Goal: Task Accomplishment & Management: Use online tool/utility

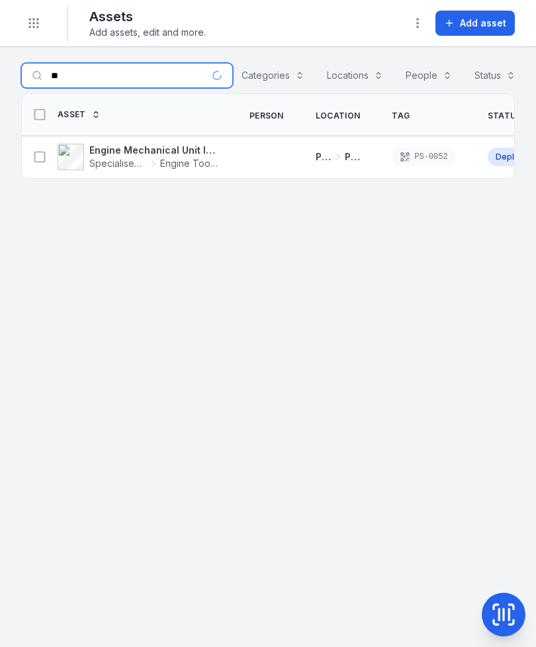
type input "*"
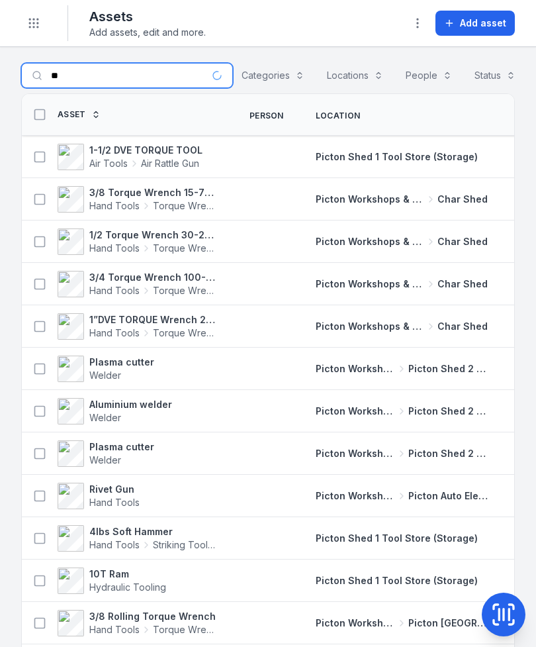
type input "*"
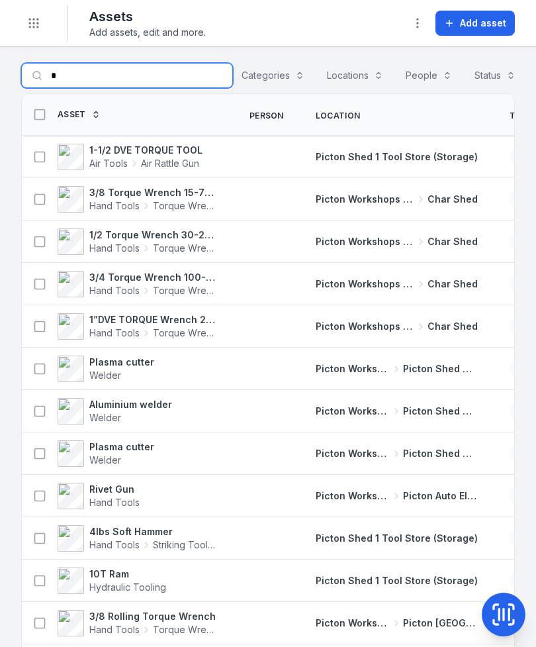
type input "*"
click at [494, 537] on div "PS-0495" at bounding box center [541, 538] width 95 height 29
click at [107, 77] on input "*" at bounding box center [127, 75] width 212 height 25
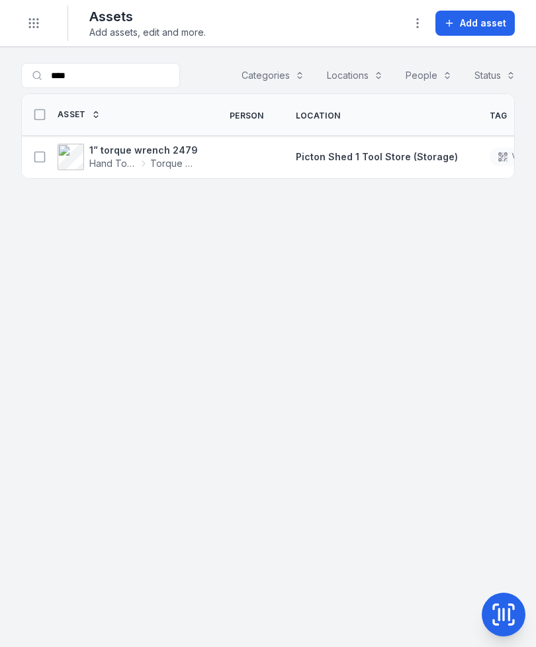
click at [37, 167] on button at bounding box center [39, 156] width 25 height 25
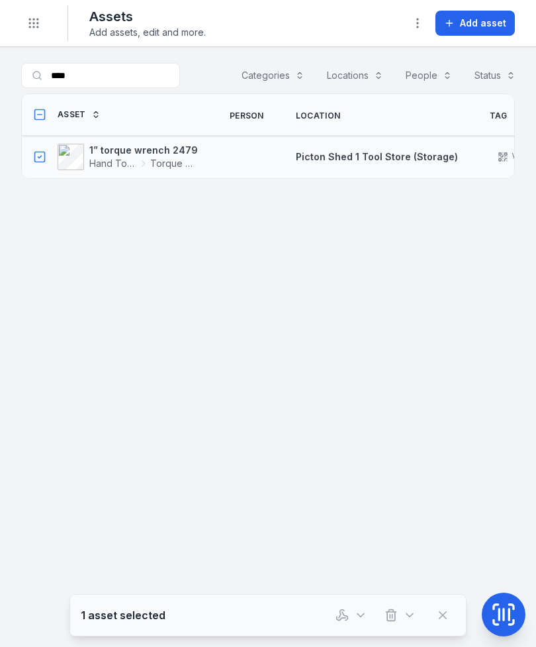
click at [353, 610] on button "button" at bounding box center [352, 614] width 44 height 25
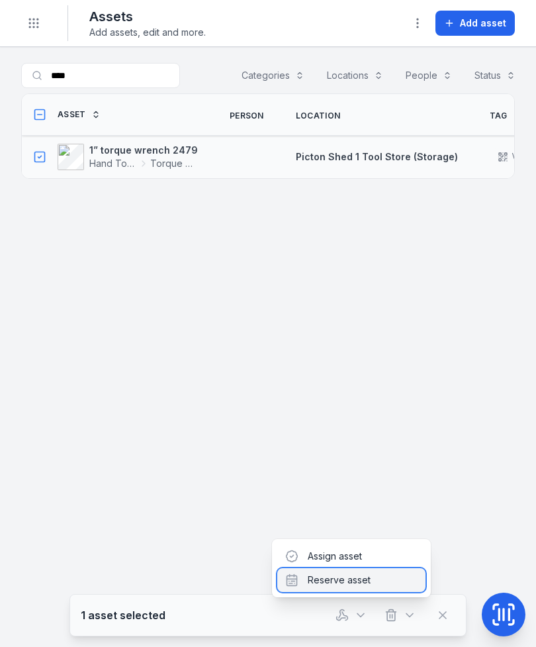
click at [374, 582] on div "Reserve asset" at bounding box center [351, 580] width 148 height 24
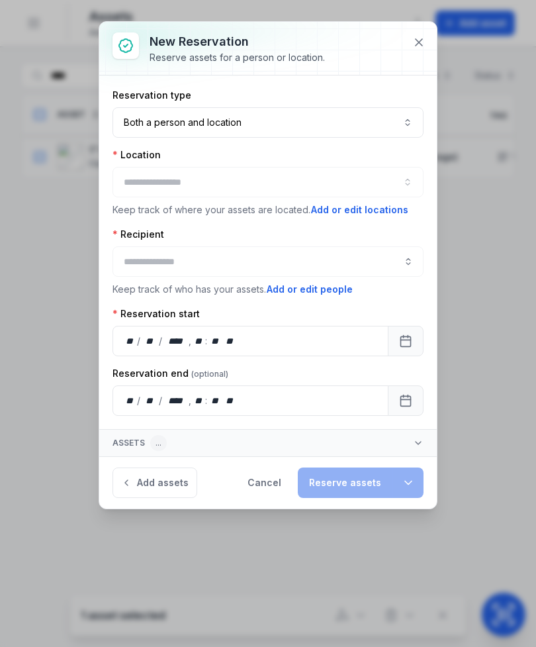
click at [418, 54] on button at bounding box center [418, 42] width 25 height 25
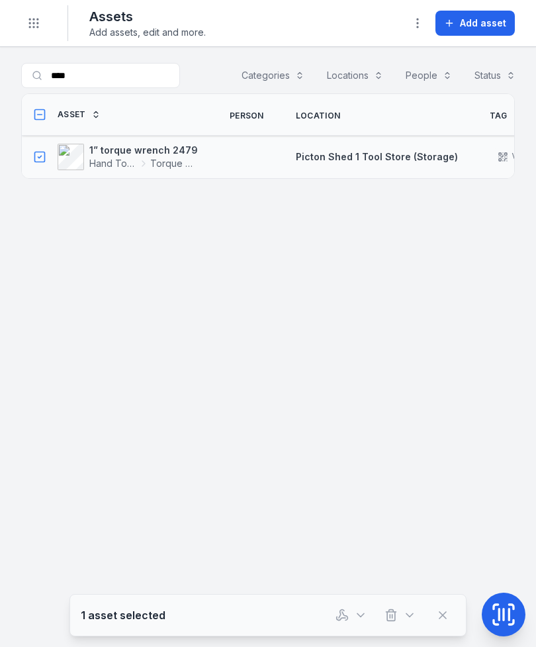
click at [350, 608] on button "button" at bounding box center [352, 614] width 44 height 25
click at [37, 154] on icon at bounding box center [39, 156] width 13 height 13
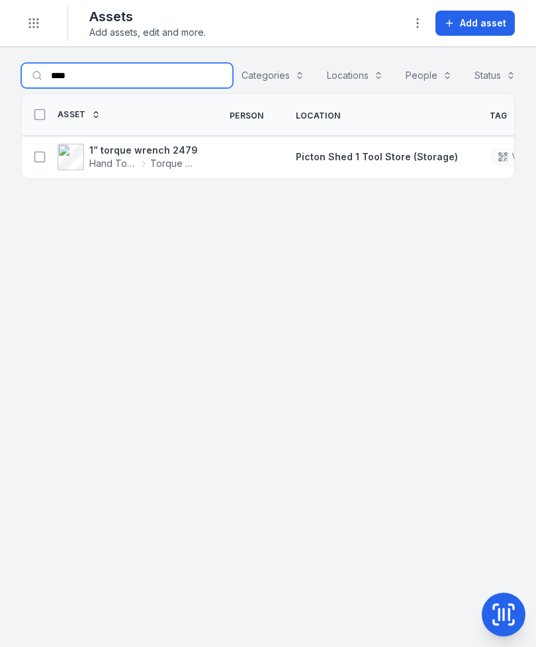
click at [132, 68] on input "****" at bounding box center [127, 75] width 212 height 25
click at [85, 79] on input "****" at bounding box center [127, 75] width 212 height 25
type input "*"
